Goal: Find specific page/section: Find specific page/section

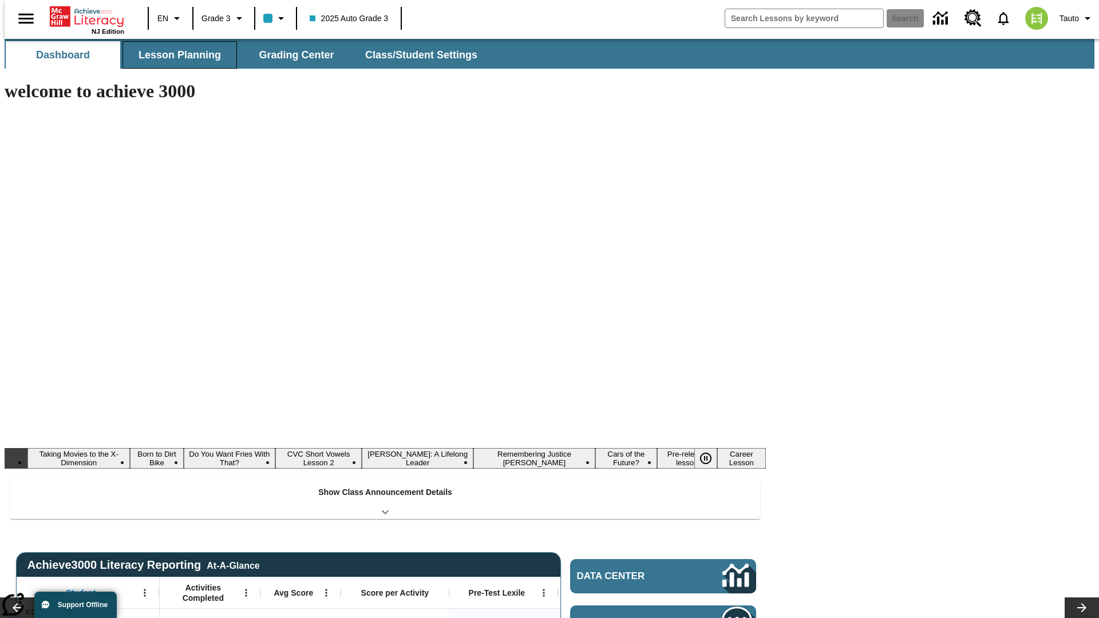
click at [175, 55] on button "Lesson Planning" at bounding box center [179, 54] width 114 height 27
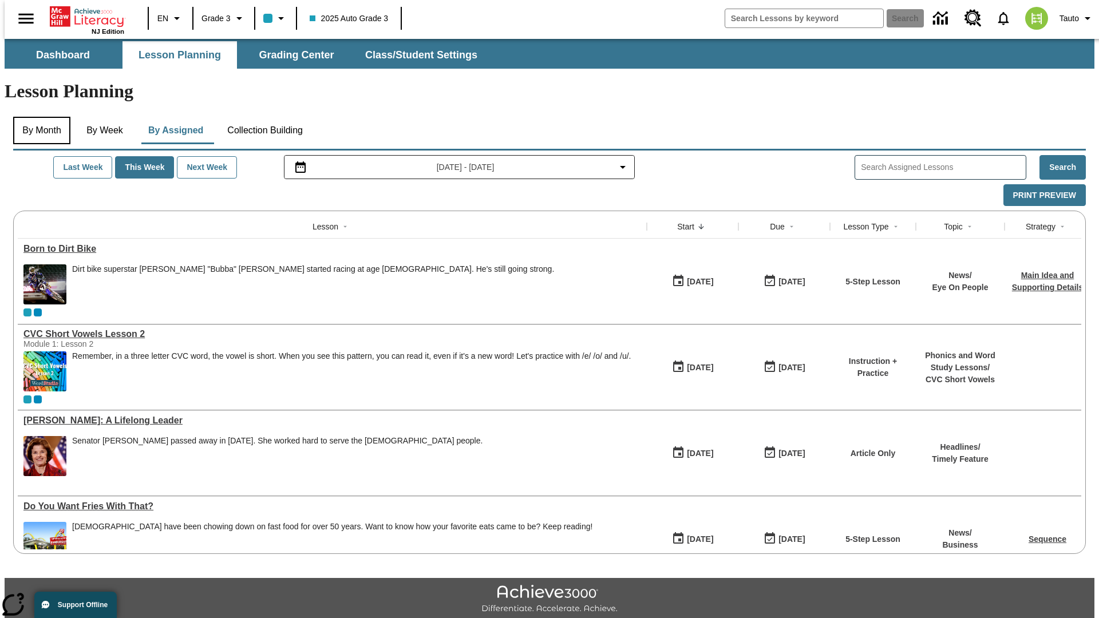
click at [38, 117] on button "By Month" at bounding box center [41, 130] width 57 height 27
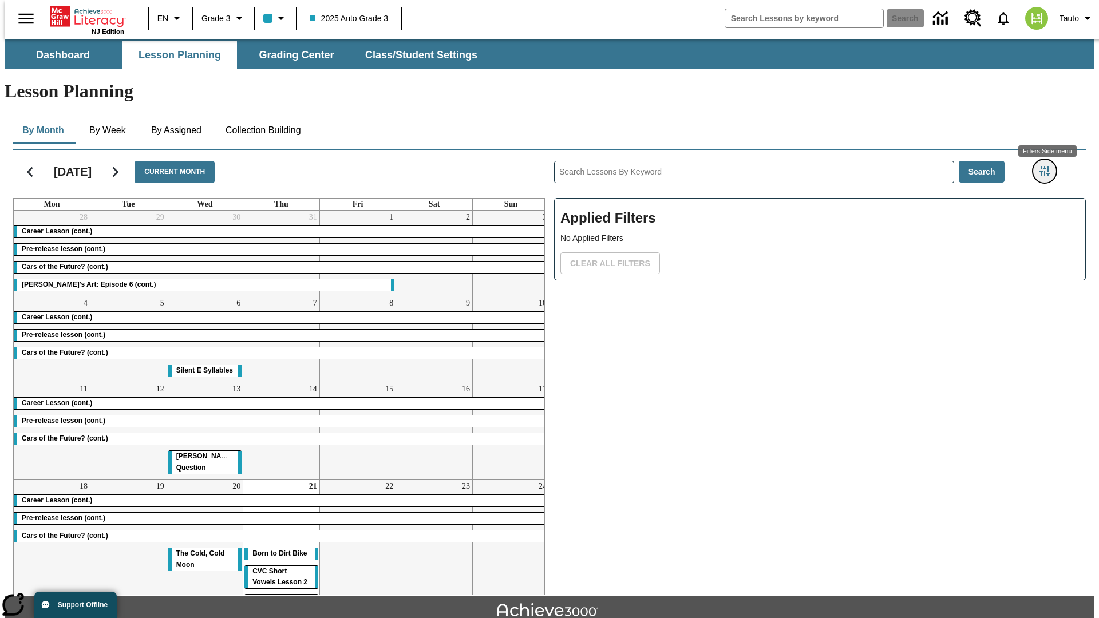
click at [1048, 166] on icon "Filters Side menu" at bounding box center [1044, 171] width 10 height 10
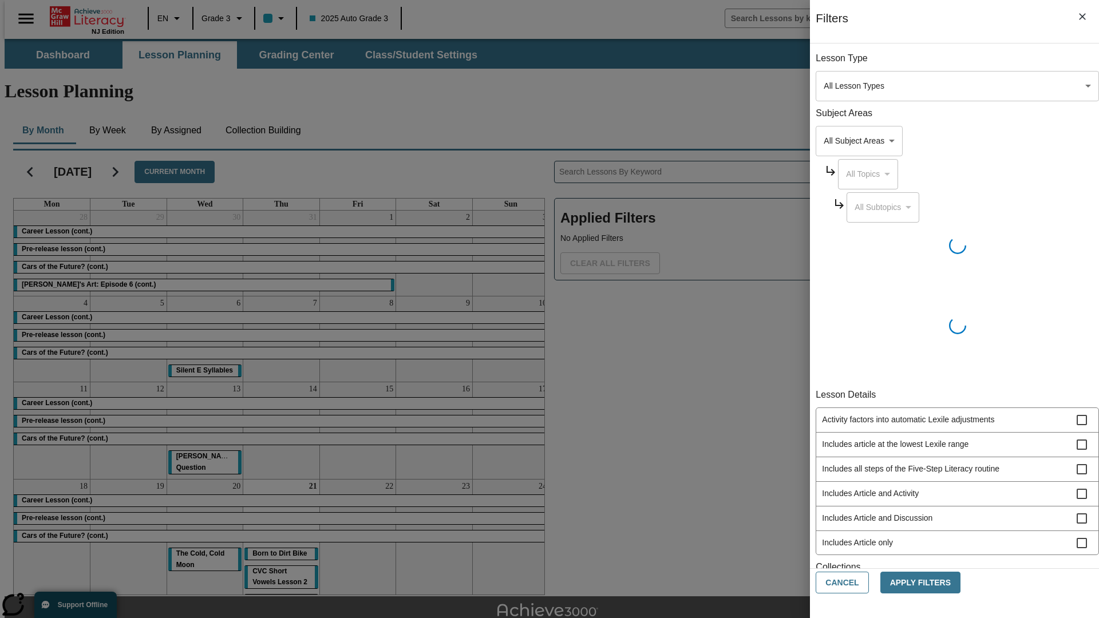
click at [824, 86] on body "Skip to main content [GEOGRAPHIC_DATA] Edition EN Grade 3 2025 Auto Grade 3 Sea…" at bounding box center [550, 354] width 1090 height 631
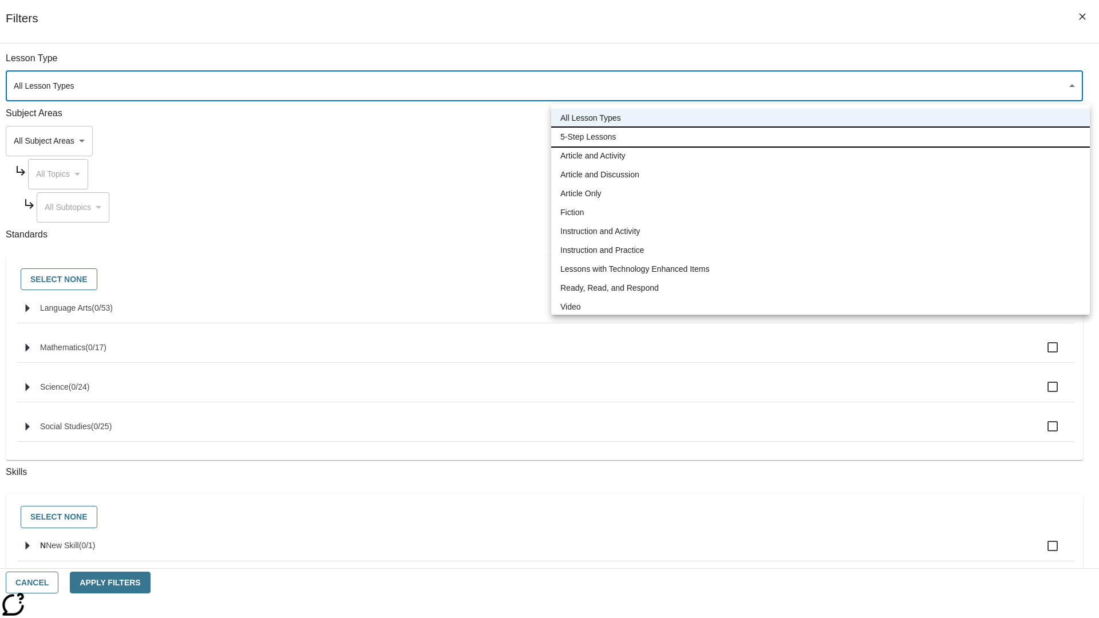
click at [820, 137] on li "5-Step Lessons" at bounding box center [820, 137] width 538 height 19
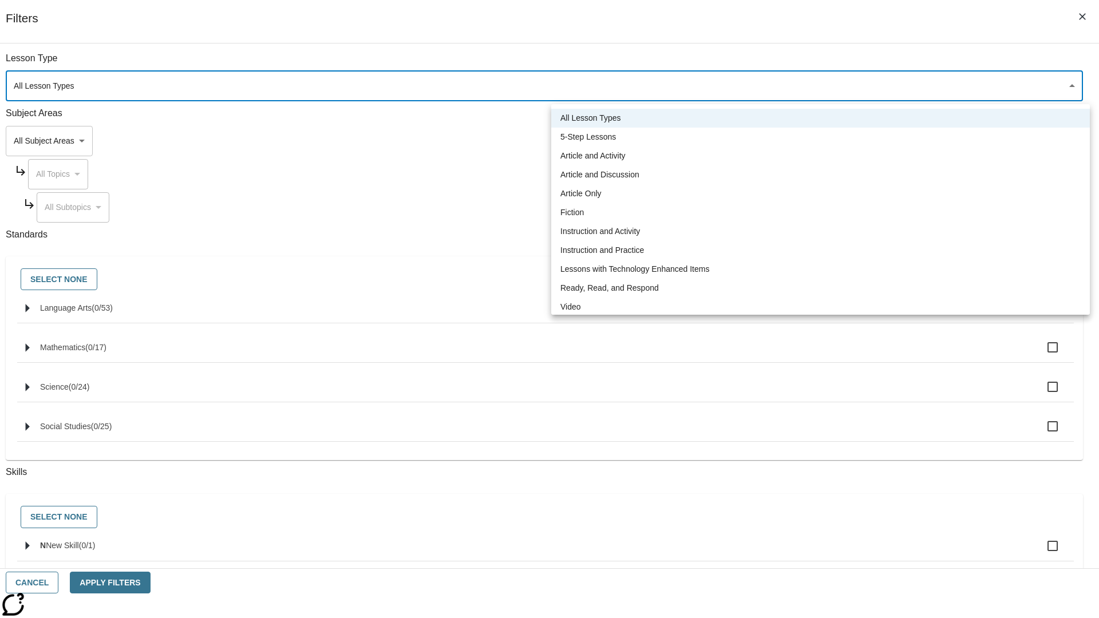
type input "1"
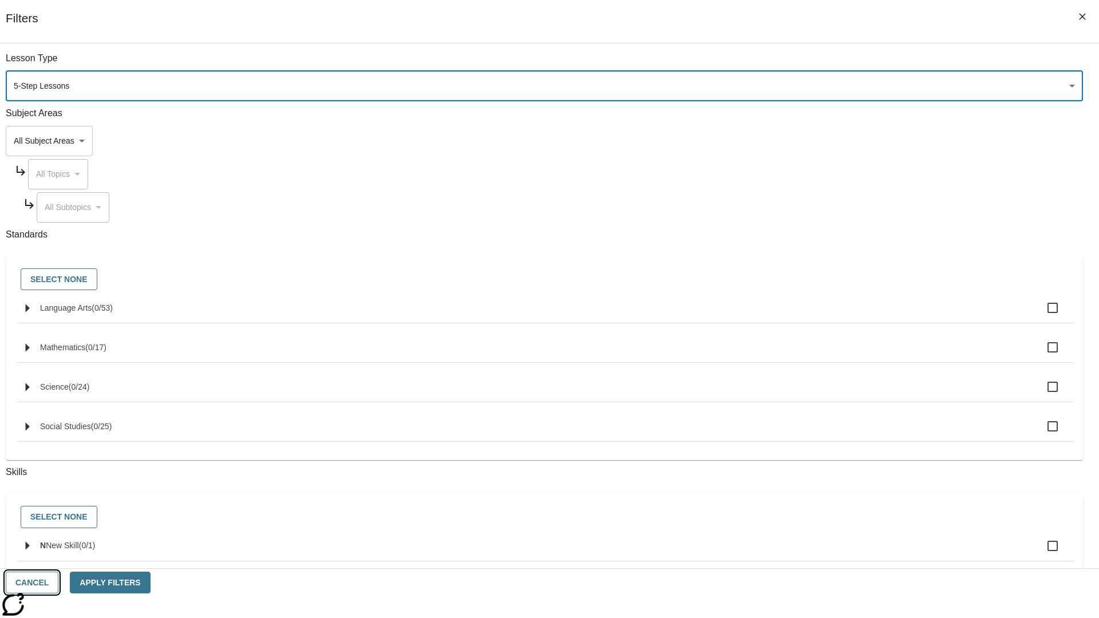
click at [58, 583] on button "Cancel" at bounding box center [32, 583] width 53 height 22
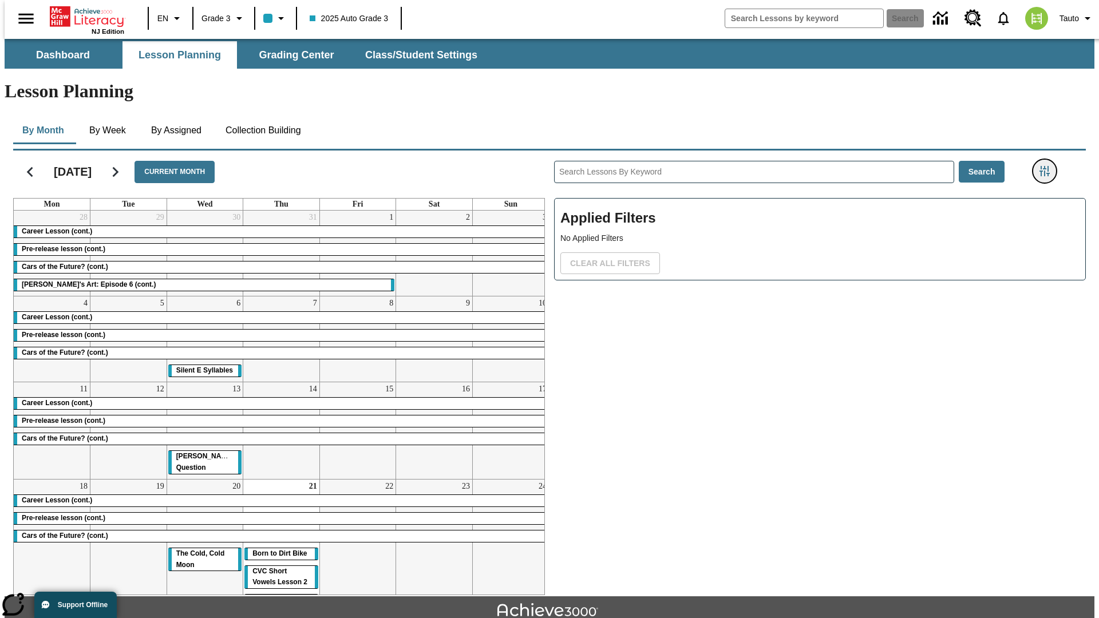
click at [1048, 166] on icon "Filters Side menu" at bounding box center [1044, 171] width 10 height 10
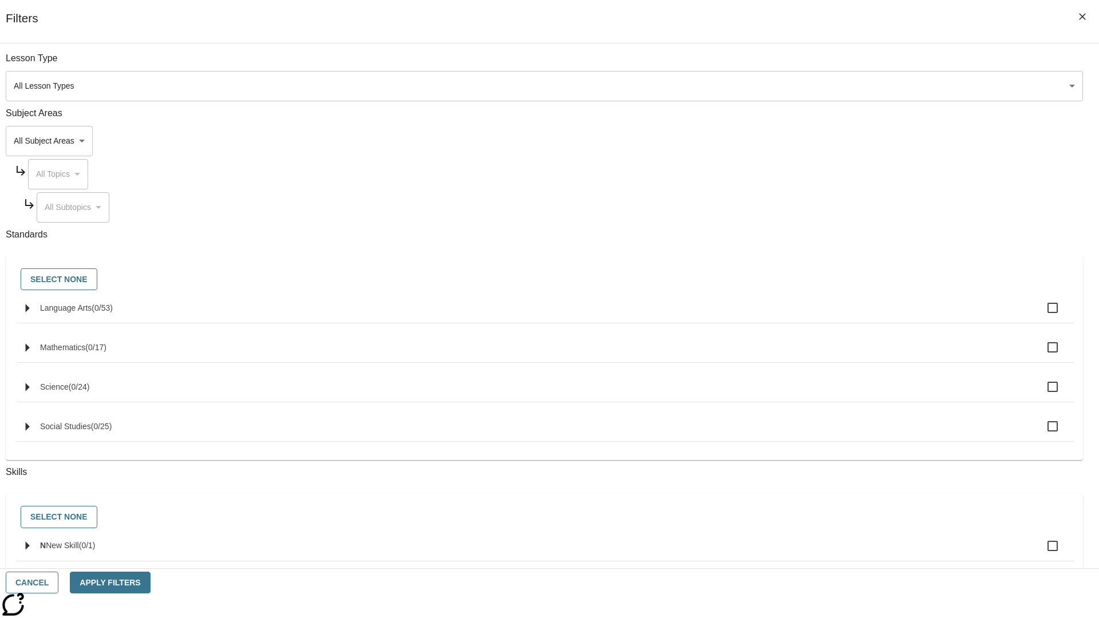
click at [824, 86] on body "Skip to main content [GEOGRAPHIC_DATA] Edition EN Grade 3 2025 Auto Grade 3 Sea…" at bounding box center [550, 354] width 1090 height 631
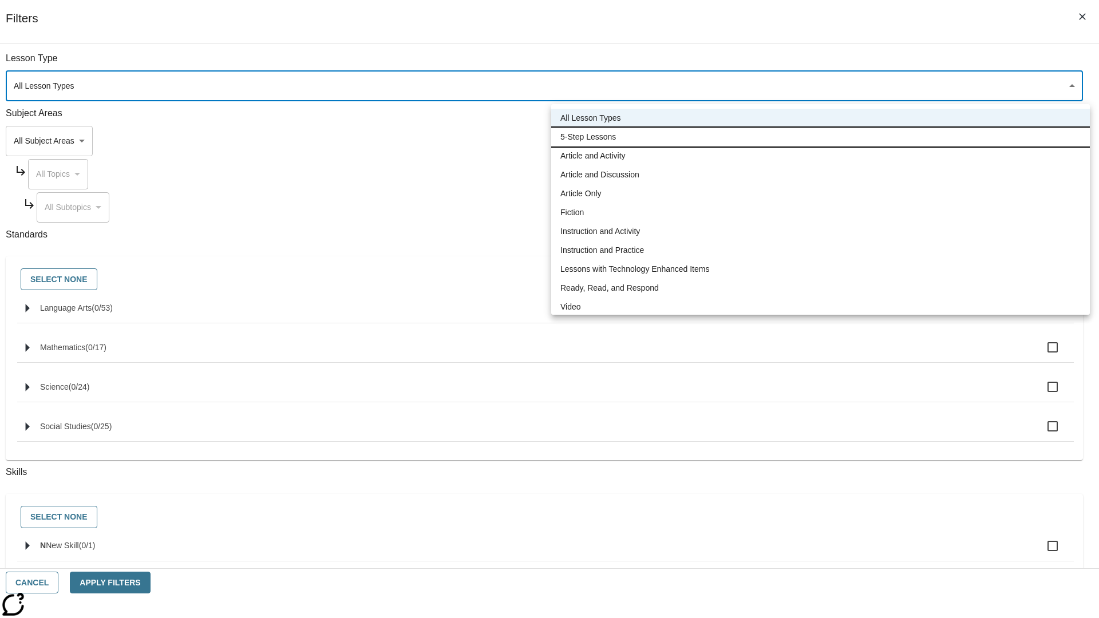
click at [820, 137] on li "5-Step Lessons" at bounding box center [820, 137] width 538 height 19
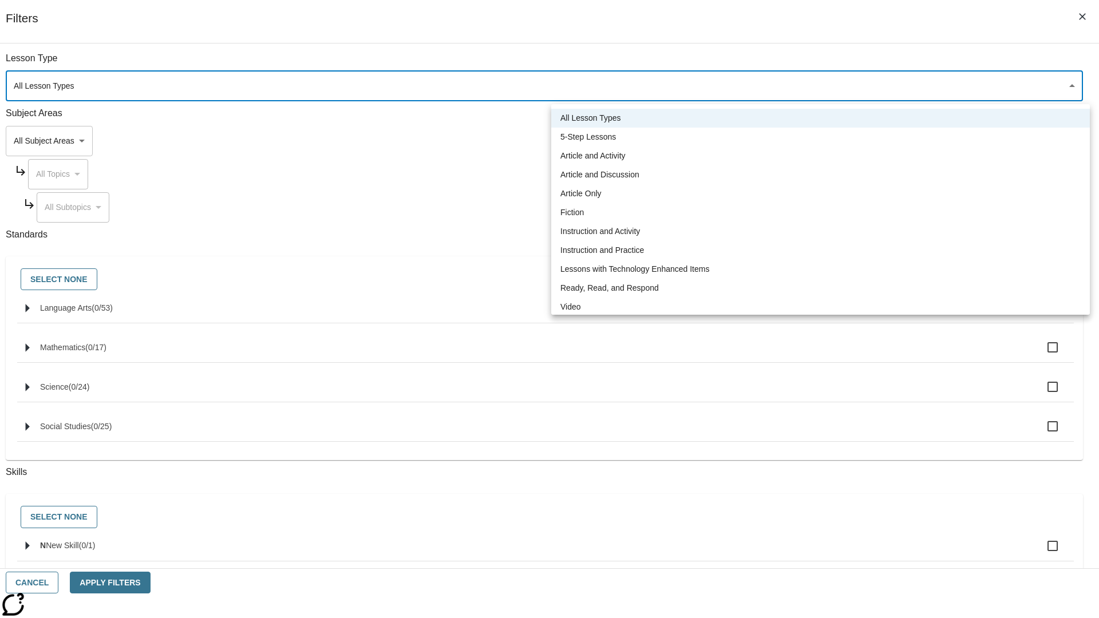
type input "1"
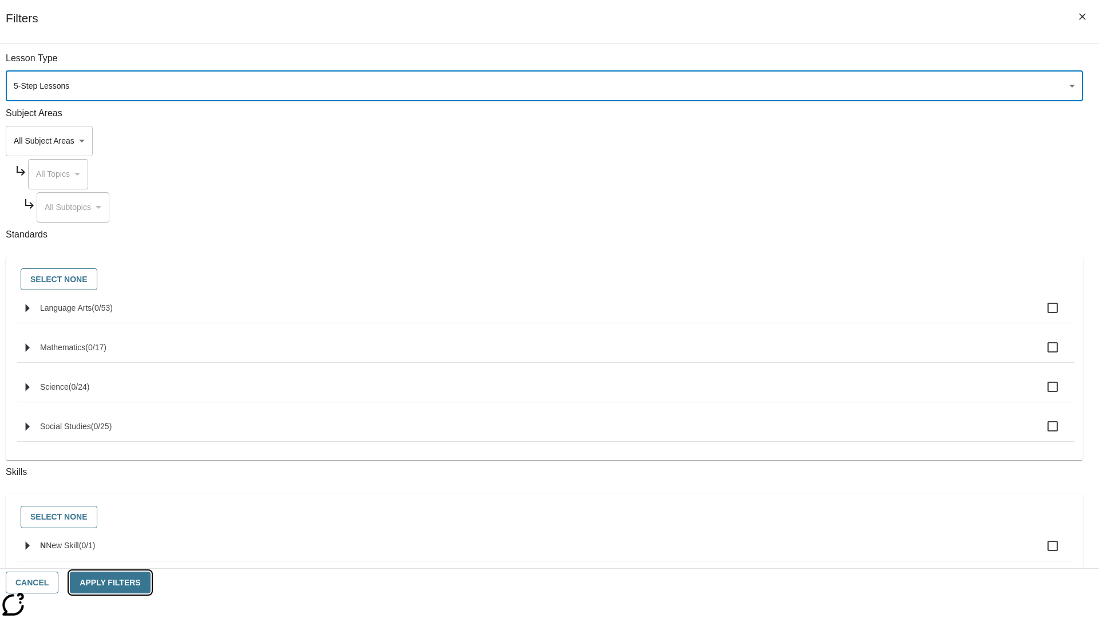
click at [150, 583] on button "Apply Filters" at bounding box center [110, 583] width 80 height 22
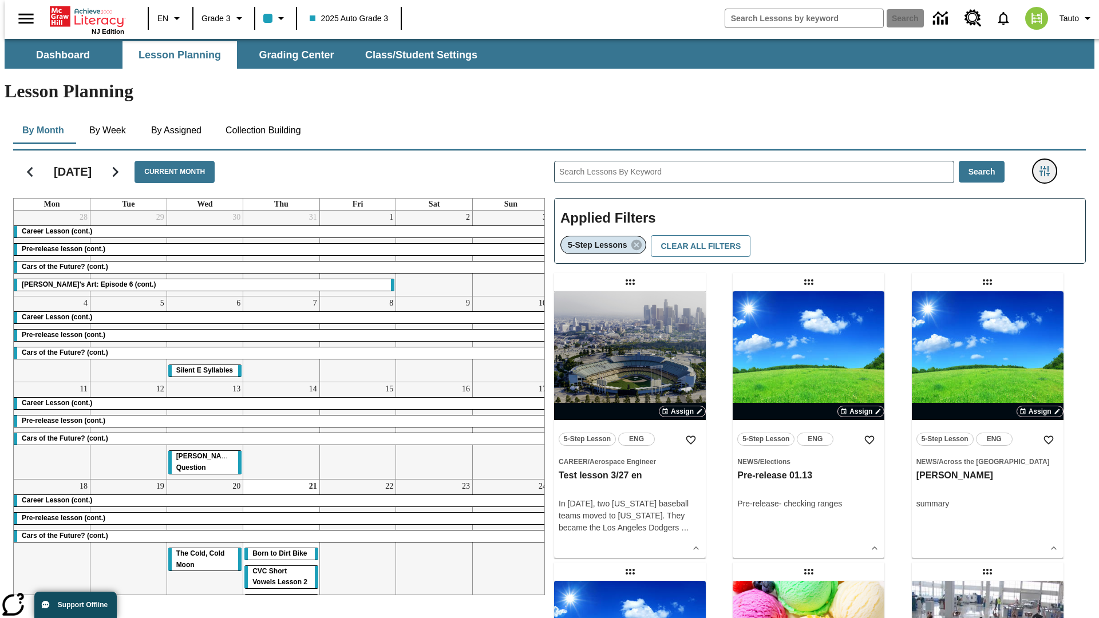
click at [1048, 166] on icon "Filters Side menu" at bounding box center [1044, 171] width 10 height 10
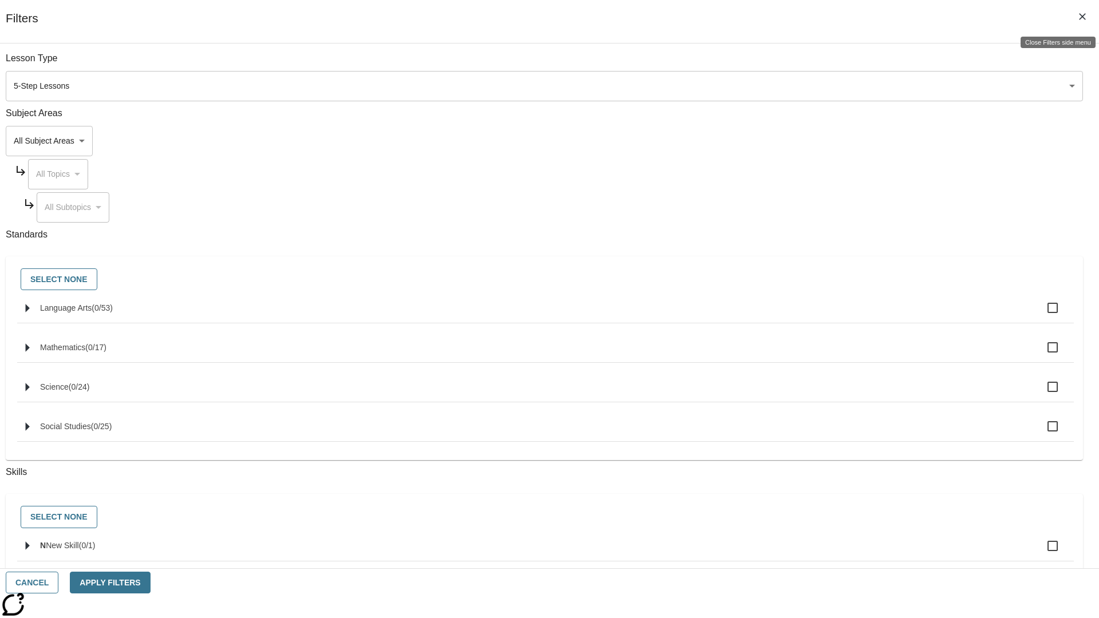
click at [1082, 17] on icon "Close Filters side menu" at bounding box center [1082, 16] width 7 height 7
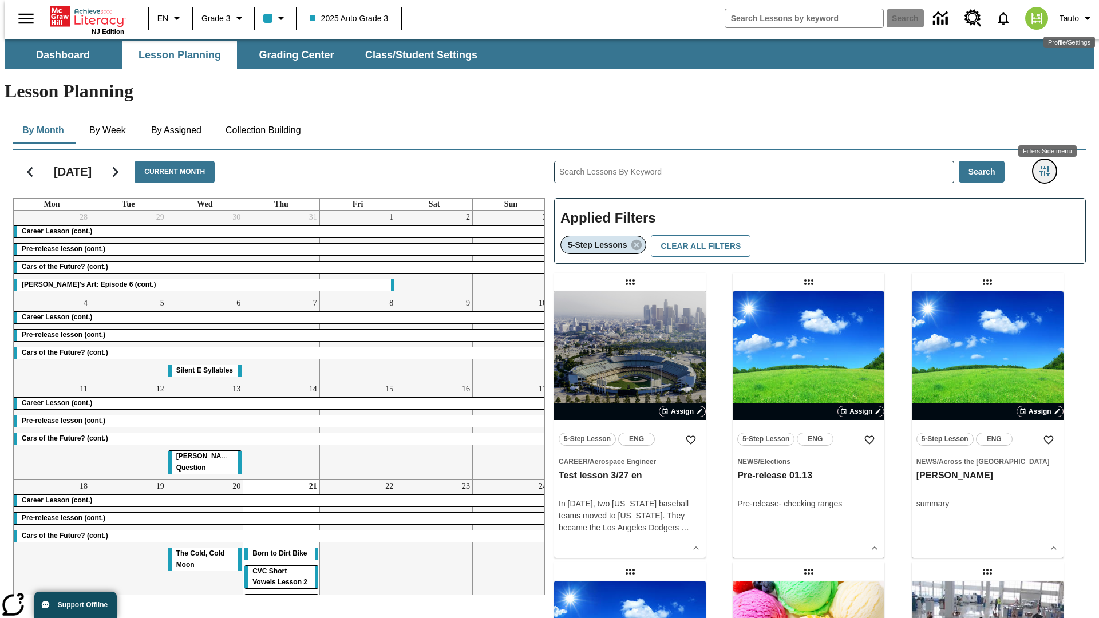
click at [1048, 166] on icon "Filters Side menu" at bounding box center [1044, 171] width 10 height 10
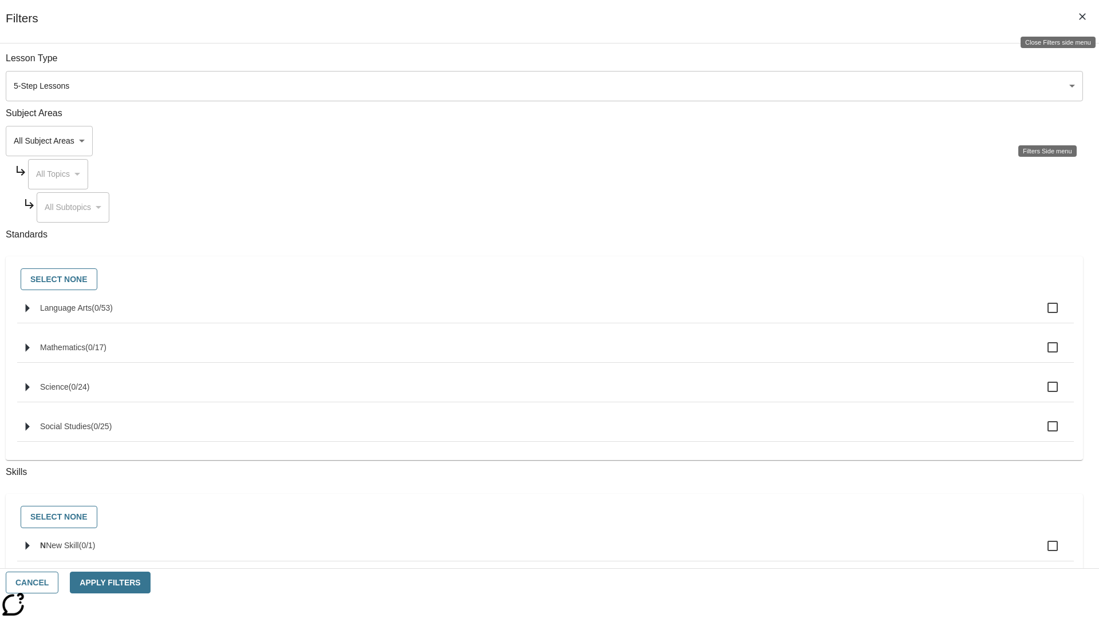
click at [1082, 17] on icon "Close Filters side menu" at bounding box center [1082, 16] width 7 height 7
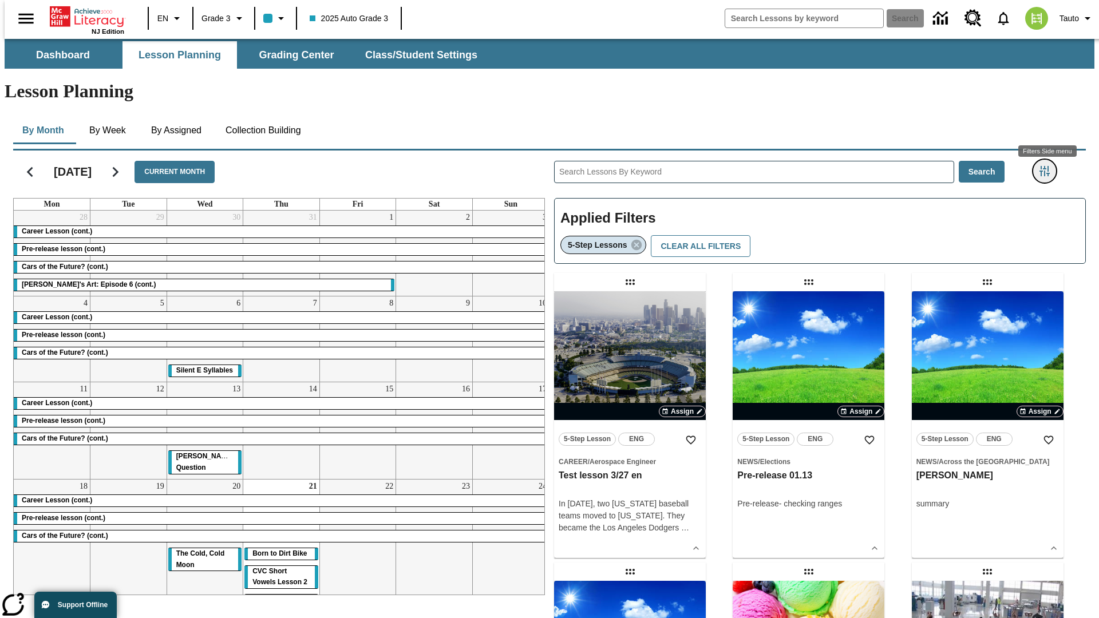
click at [1048, 166] on icon "Filters Side menu" at bounding box center [1044, 171] width 10 height 10
